Goal: Task Accomplishment & Management: Use online tool/utility

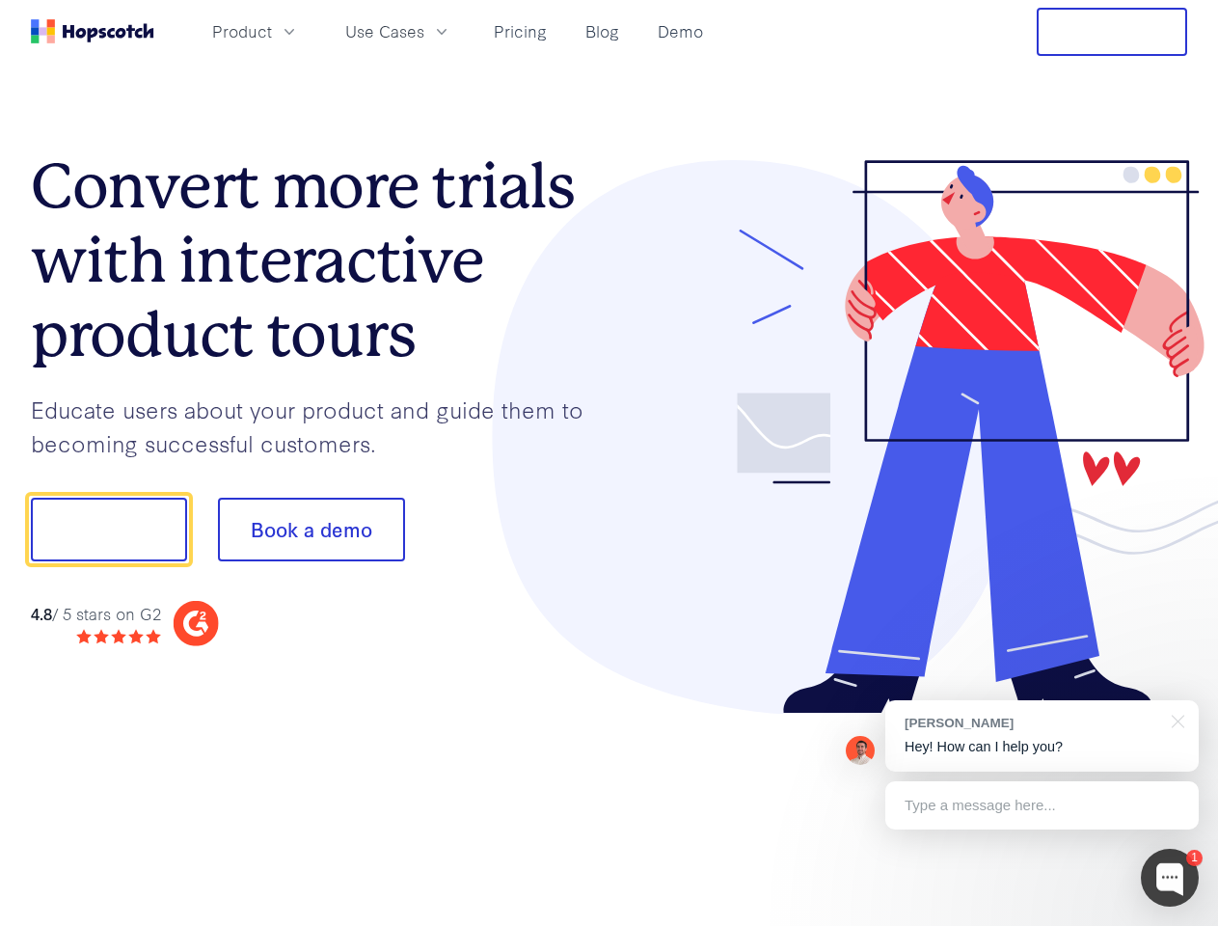
click at [609, 463] on div at bounding box center [898, 437] width 578 height 554
click at [272, 31] on span "Product" at bounding box center [242, 31] width 60 height 24
click at [424, 31] on span "Use Cases" at bounding box center [384, 31] width 79 height 24
click at [1112, 32] on button "Free Trial" at bounding box center [1111, 32] width 150 height 48
click at [108, 529] on button "Show me!" at bounding box center [109, 529] width 156 height 64
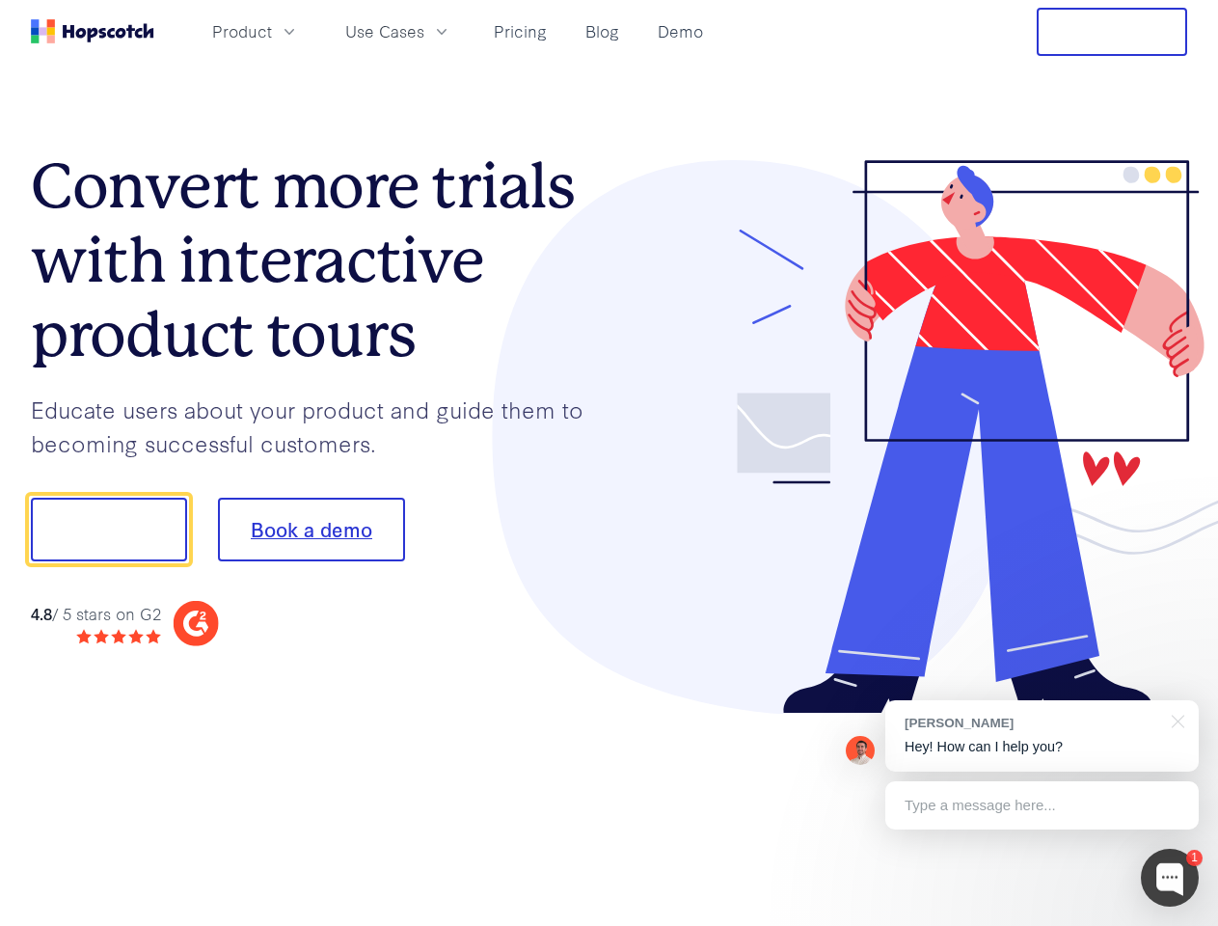
click at [310, 529] on button "Book a demo" at bounding box center [311, 529] width 187 height 64
click at [1169, 877] on div at bounding box center [1169, 877] width 58 height 58
click at [1041, 736] on div at bounding box center [1018, 656] width 362 height 385
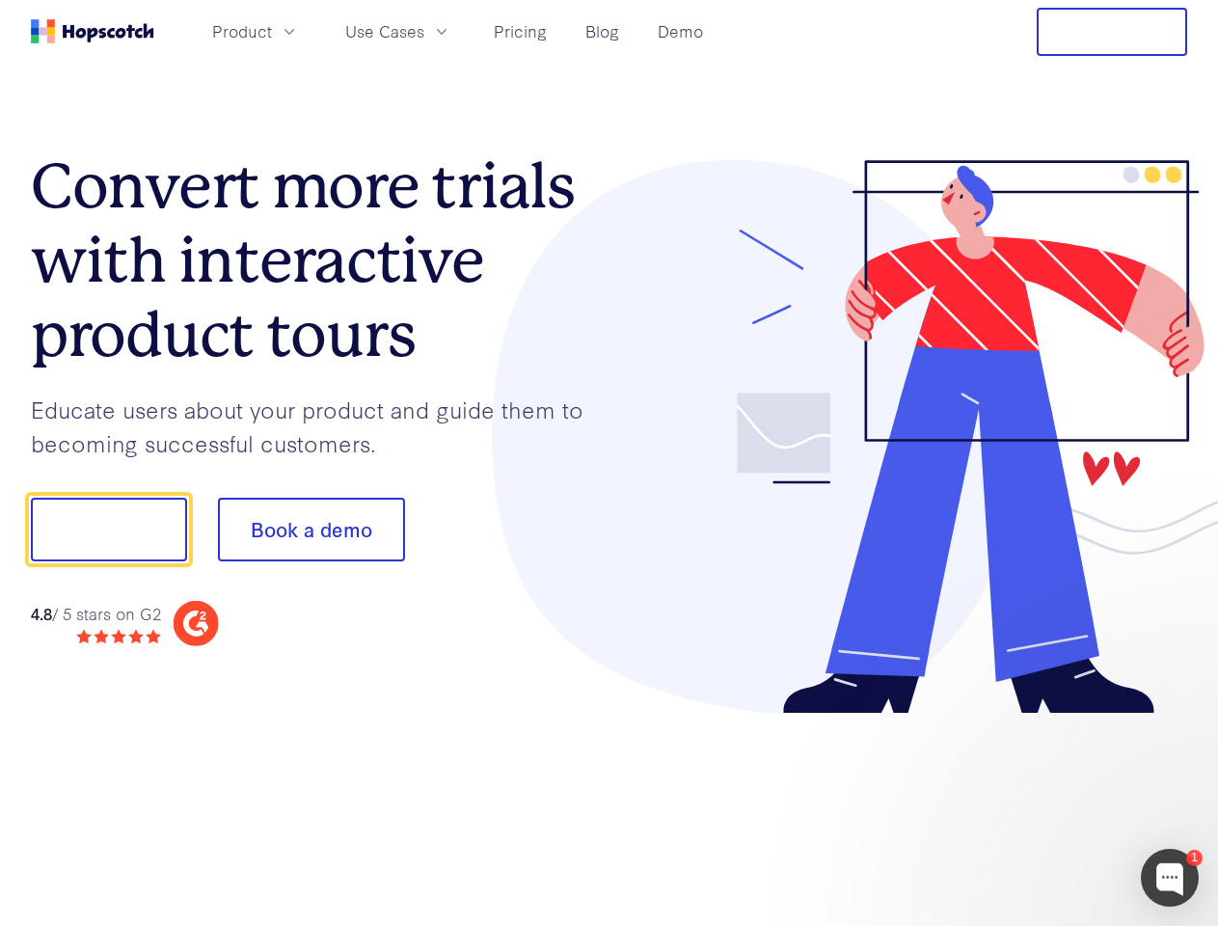
click at [1174, 719] on div at bounding box center [1018, 656] width 362 height 385
click at [1041, 805] on div at bounding box center [1018, 656] width 362 height 385
